Goal: Information Seeking & Learning: Learn about a topic

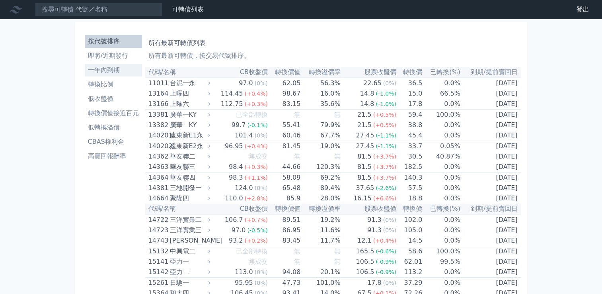
click at [113, 70] on li "一年內到期" at bounding box center [113, 70] width 57 height 10
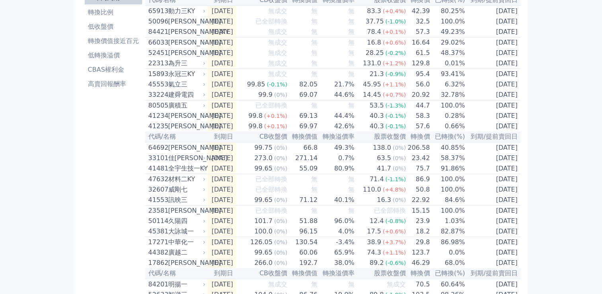
scroll to position [159, 0]
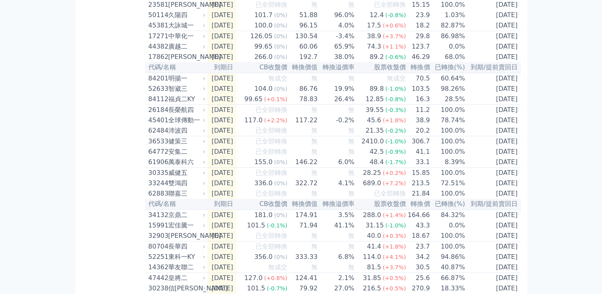
scroll to position [279, 0]
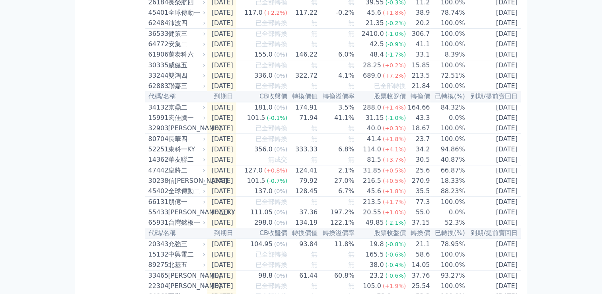
scroll to position [398, 0]
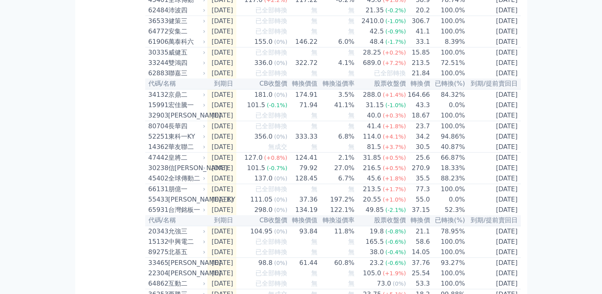
drag, startPoint x: 544, startPoint y: 104, endPoint x: 531, endPoint y: 107, distance: 14.0
click at [547, 104] on div "可轉債列表 財務數據 可轉債列表 財務數據 登出 登出 按代號排序 即將/近期發行 一年內到期 轉換比例 低收盤價 轉換價值接近百元 低轉換溢價" at bounding box center [301, 287] width 602 height 1371
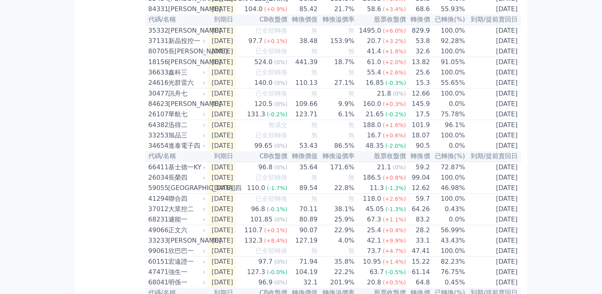
scroll to position [756, 0]
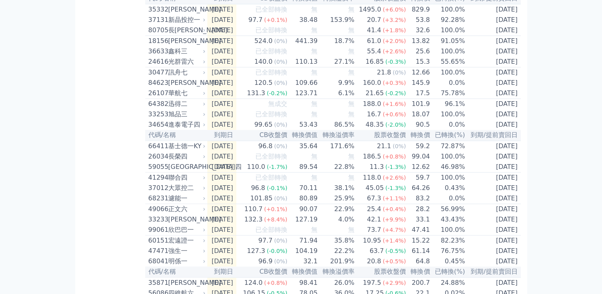
drag, startPoint x: 560, startPoint y: 148, endPoint x: 542, endPoint y: 150, distance: 17.3
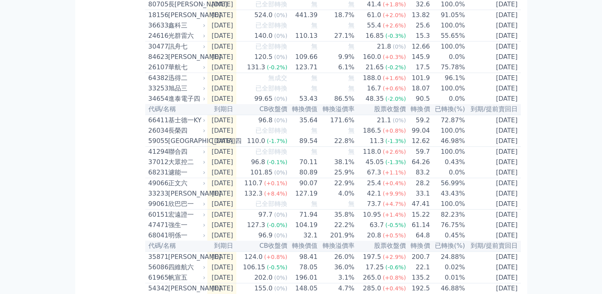
scroll to position [796, 0]
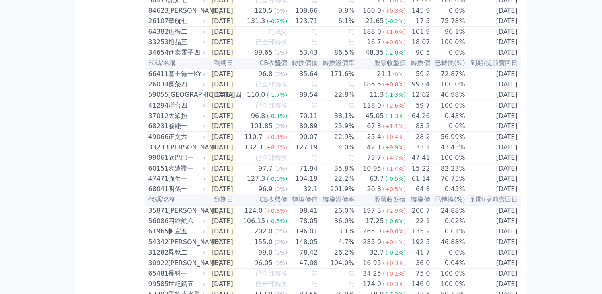
scroll to position [875, 0]
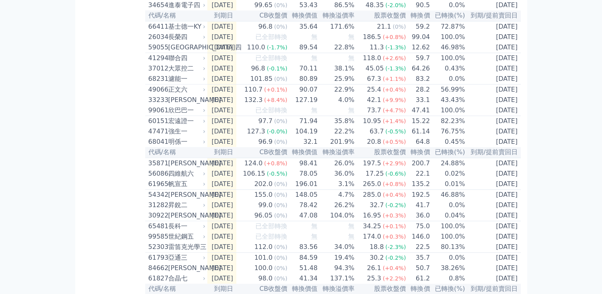
drag, startPoint x: 558, startPoint y: 160, endPoint x: 546, endPoint y: 166, distance: 13.5
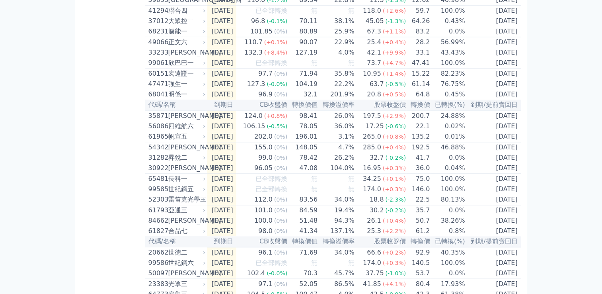
scroll to position [995, 0]
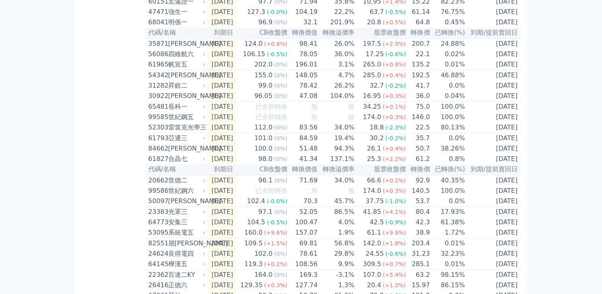
drag, startPoint x: 537, startPoint y: 114, endPoint x: 529, endPoint y: 118, distance: 8.9
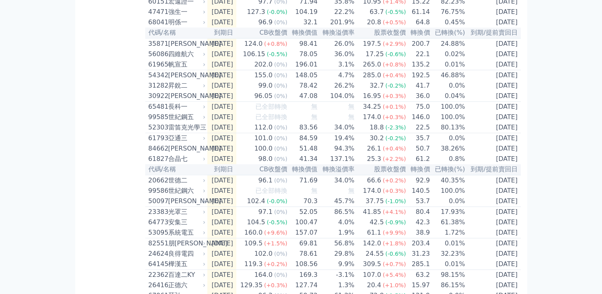
drag, startPoint x: 532, startPoint y: 150, endPoint x: 511, endPoint y: 154, distance: 22.0
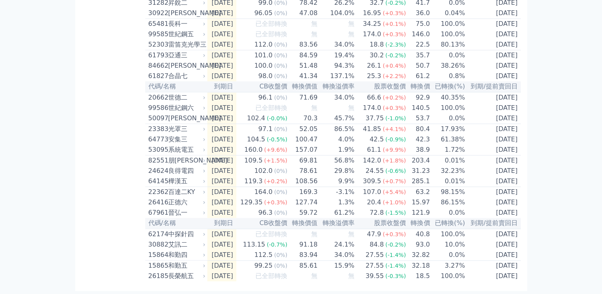
scroll to position [1154, 0]
drag, startPoint x: 550, startPoint y: 130, endPoint x: 546, endPoint y: 135, distance: 6.2
drag, startPoint x: 546, startPoint y: 121, endPoint x: 539, endPoint y: 122, distance: 7.2
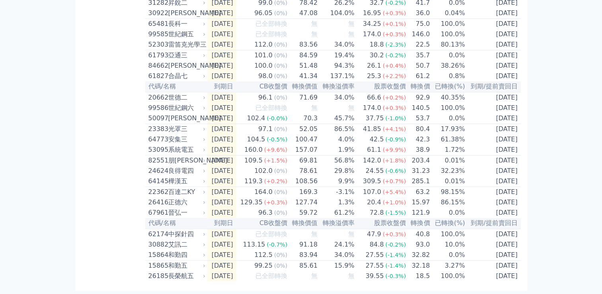
drag, startPoint x: 554, startPoint y: 149, endPoint x: 538, endPoint y: 149, distance: 15.9
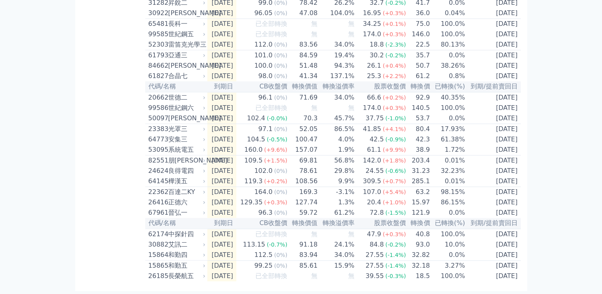
drag, startPoint x: 552, startPoint y: 209, endPoint x: 544, endPoint y: 211, distance: 8.2
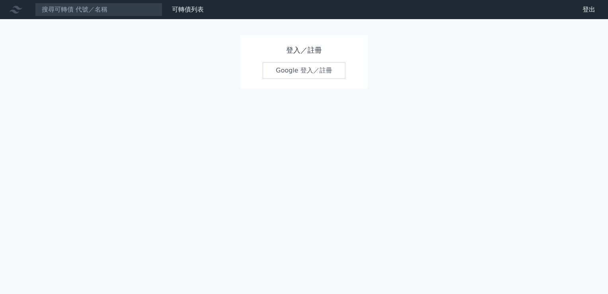
click at [308, 66] on link "Google 登入／註冊" at bounding box center [304, 70] width 83 height 17
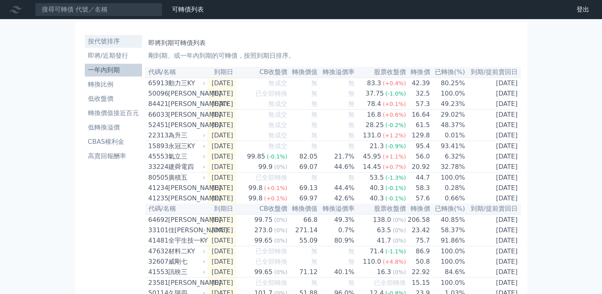
click at [111, 42] on li "按代號排序" at bounding box center [113, 42] width 57 height 10
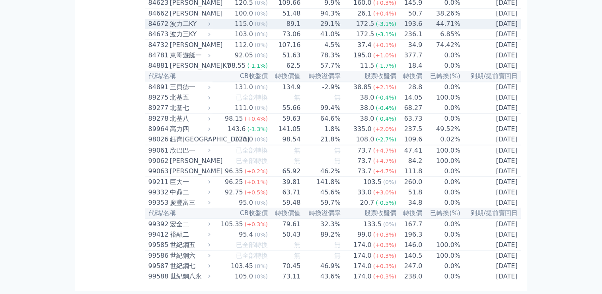
scroll to position [4459, 0]
